Goal: Browse casually

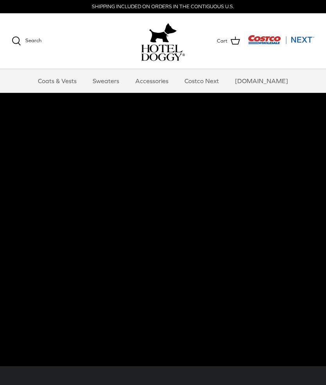
click at [84, 82] on link "Coats & Vests" at bounding box center [57, 80] width 53 height 23
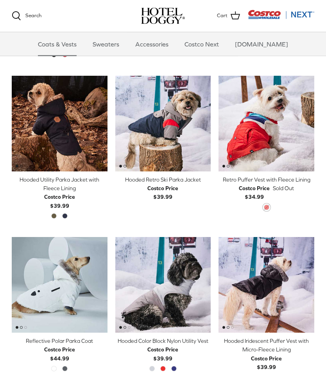
scroll to position [327, 0]
click at [114, 46] on link "Sweaters" at bounding box center [106, 43] width 41 height 23
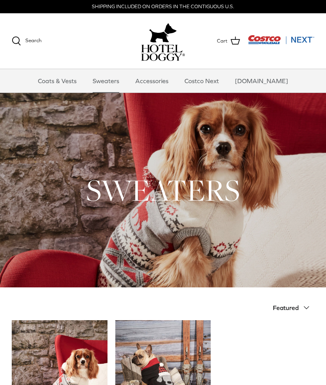
click at [163, 81] on link "Accessories" at bounding box center [151, 80] width 47 height 23
